Goal: Task Accomplishment & Management: Use online tool/utility

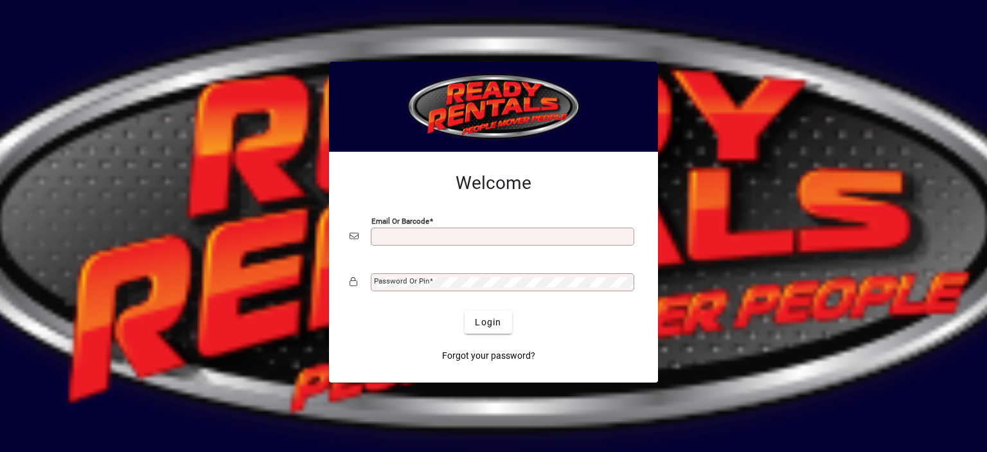
click at [412, 233] on input "Email or Barcode" at bounding box center [504, 236] width 260 height 10
type input "**********"
click at [391, 279] on mat-label "Password or Pin" at bounding box center [401, 280] width 55 height 9
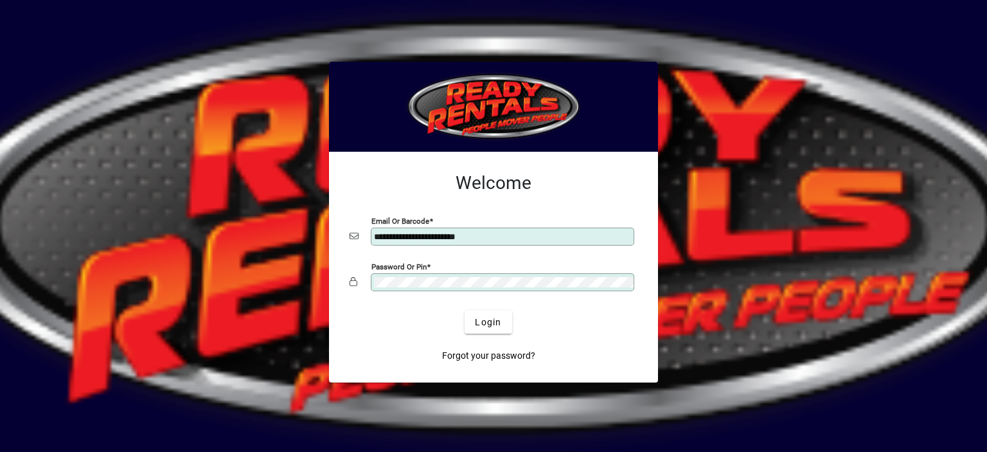
click at [464, 310] on button "Login" at bounding box center [487, 321] width 47 height 23
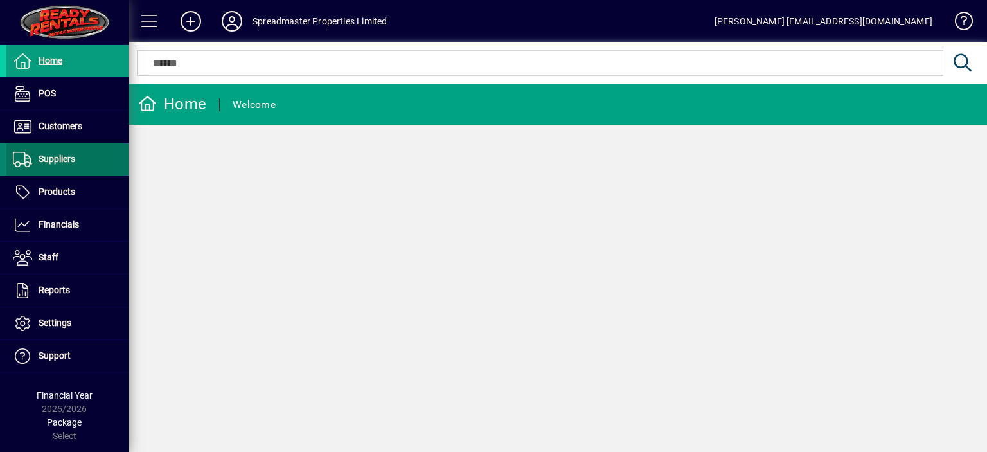
click at [61, 157] on span "Suppliers" at bounding box center [57, 159] width 37 height 10
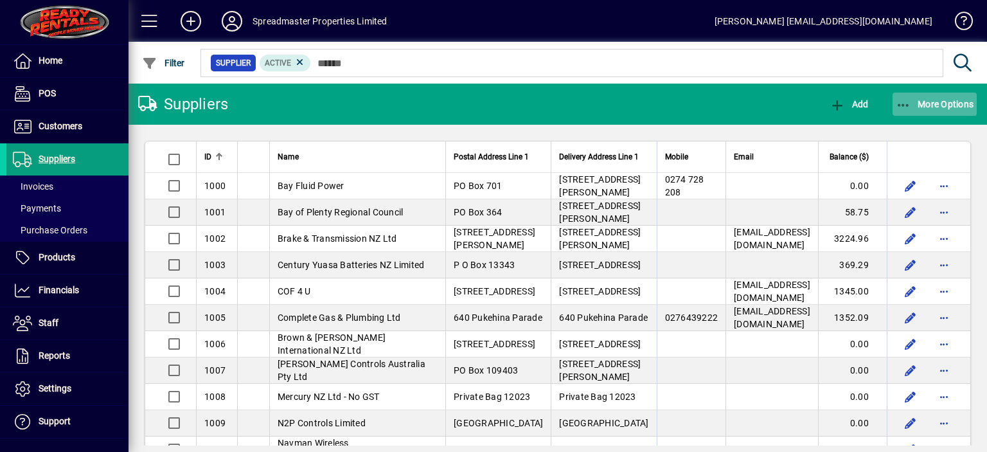
click at [926, 101] on span "More Options" at bounding box center [935, 104] width 78 height 10
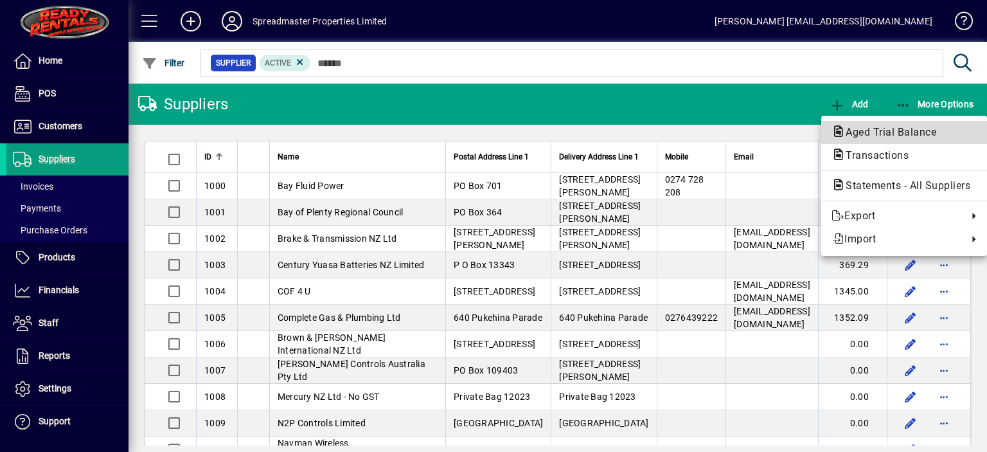
click at [889, 127] on span "Aged Trial Balance" at bounding box center [886, 132] width 111 height 12
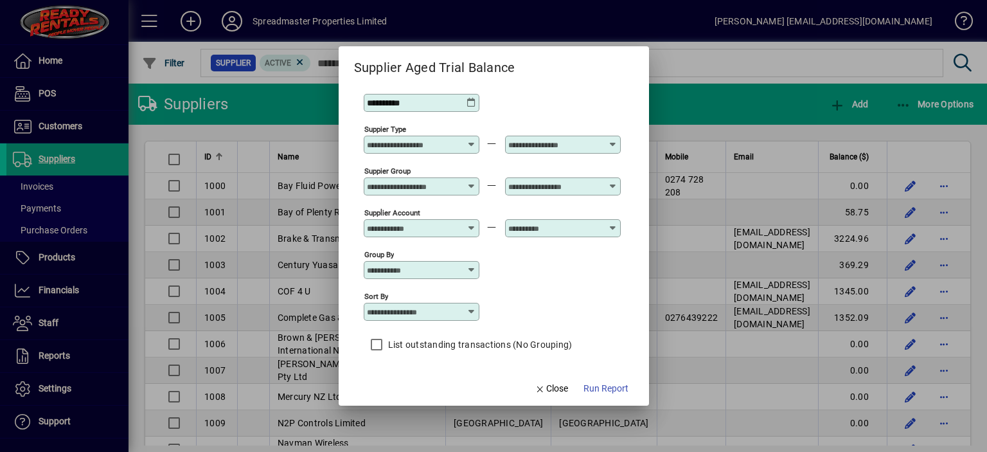
scroll to position [11, 0]
click at [470, 308] on icon at bounding box center [471, 310] width 10 height 10
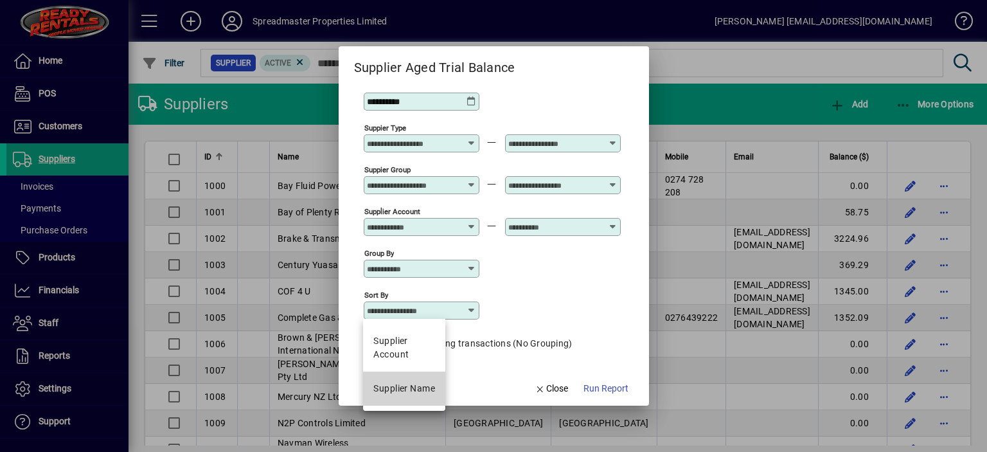
click at [402, 385] on div "Supplier Name" at bounding box center [404, 388] width 62 height 13
type input "**********"
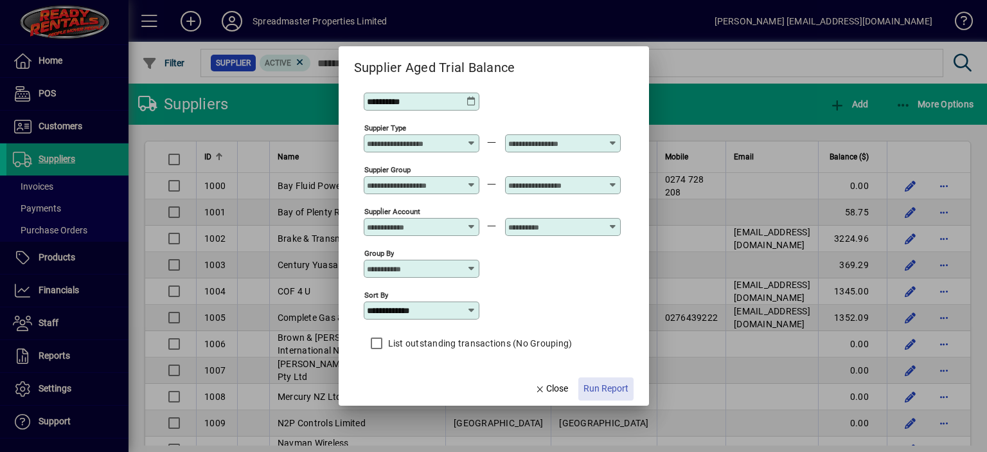
click at [601, 387] on span "Run Report" at bounding box center [605, 388] width 45 height 13
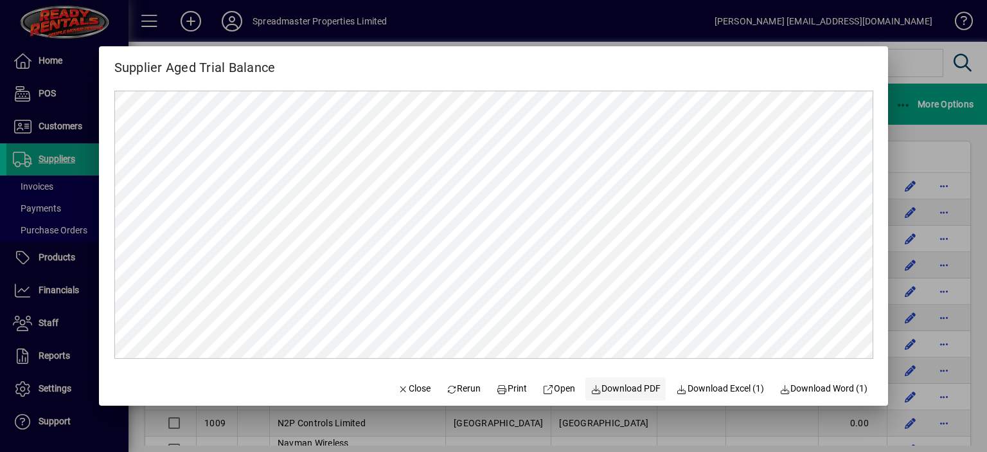
scroll to position [0, 0]
click at [403, 387] on span "Close" at bounding box center [413, 388] width 33 height 13
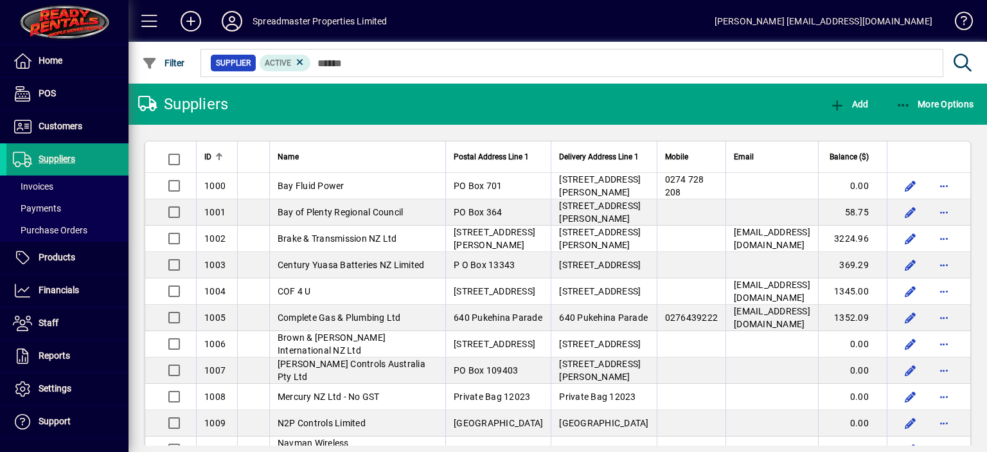
click at [234, 16] on icon at bounding box center [232, 21] width 26 height 21
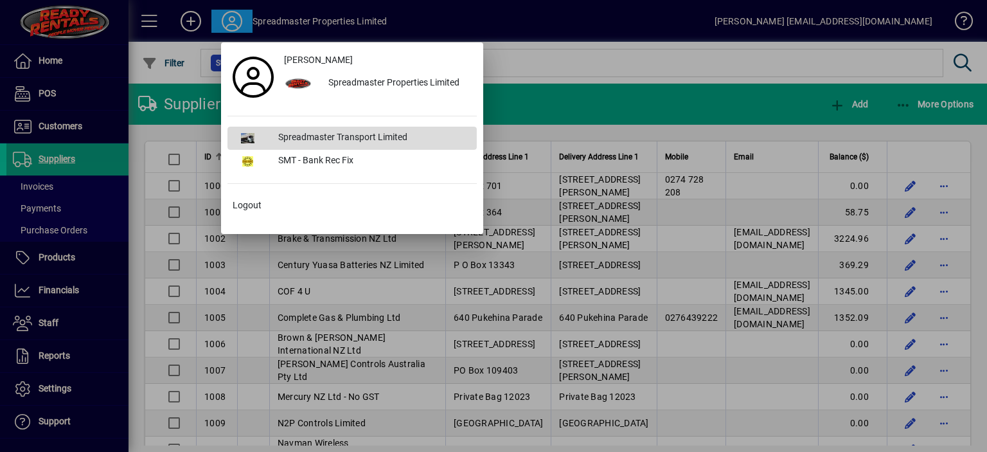
click at [311, 137] on div "Spreadmaster Transport Limited" at bounding box center [372, 138] width 209 height 23
